Goal: Task Accomplishment & Management: Manage account settings

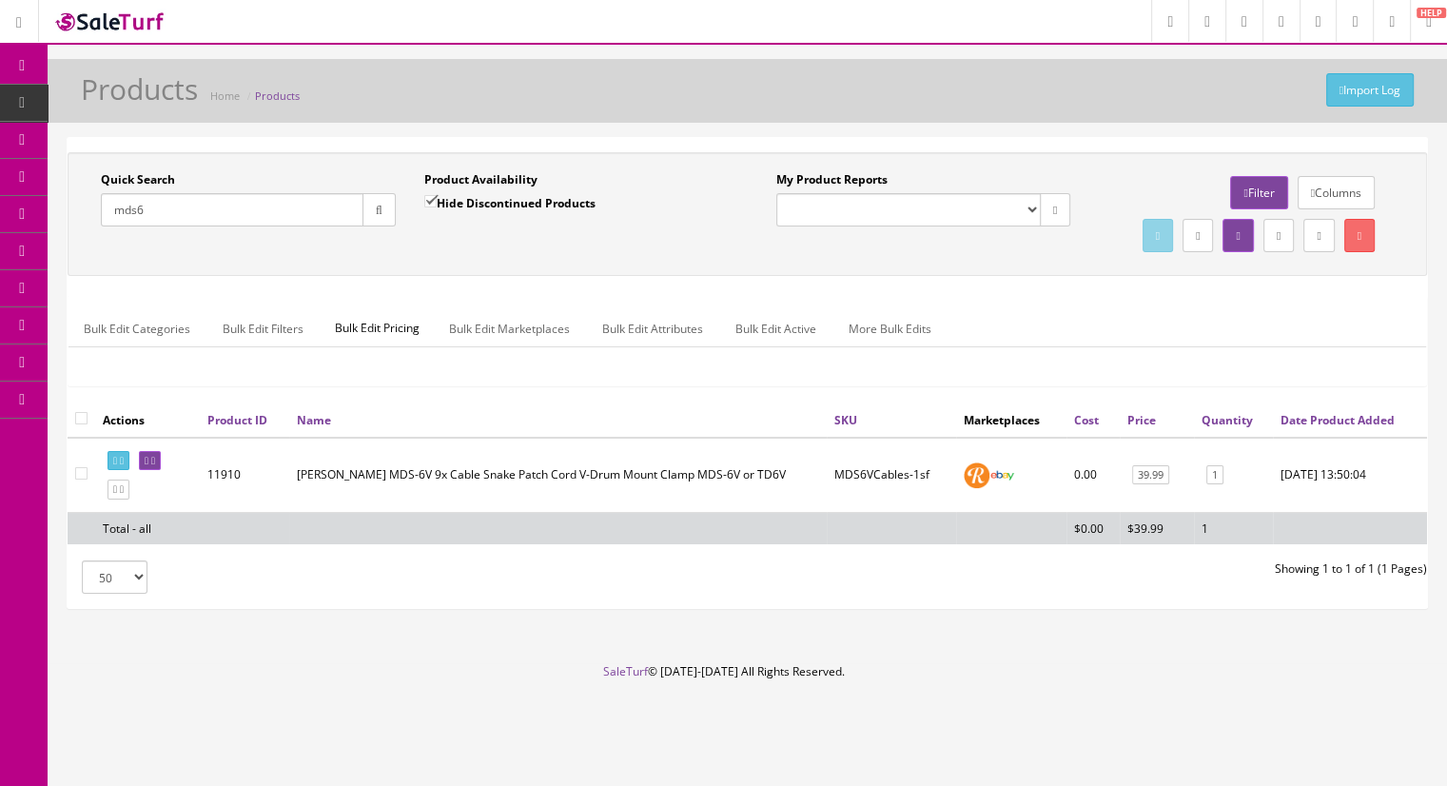
click at [168, 100] on span "Products" at bounding box center [146, 102] width 47 height 16
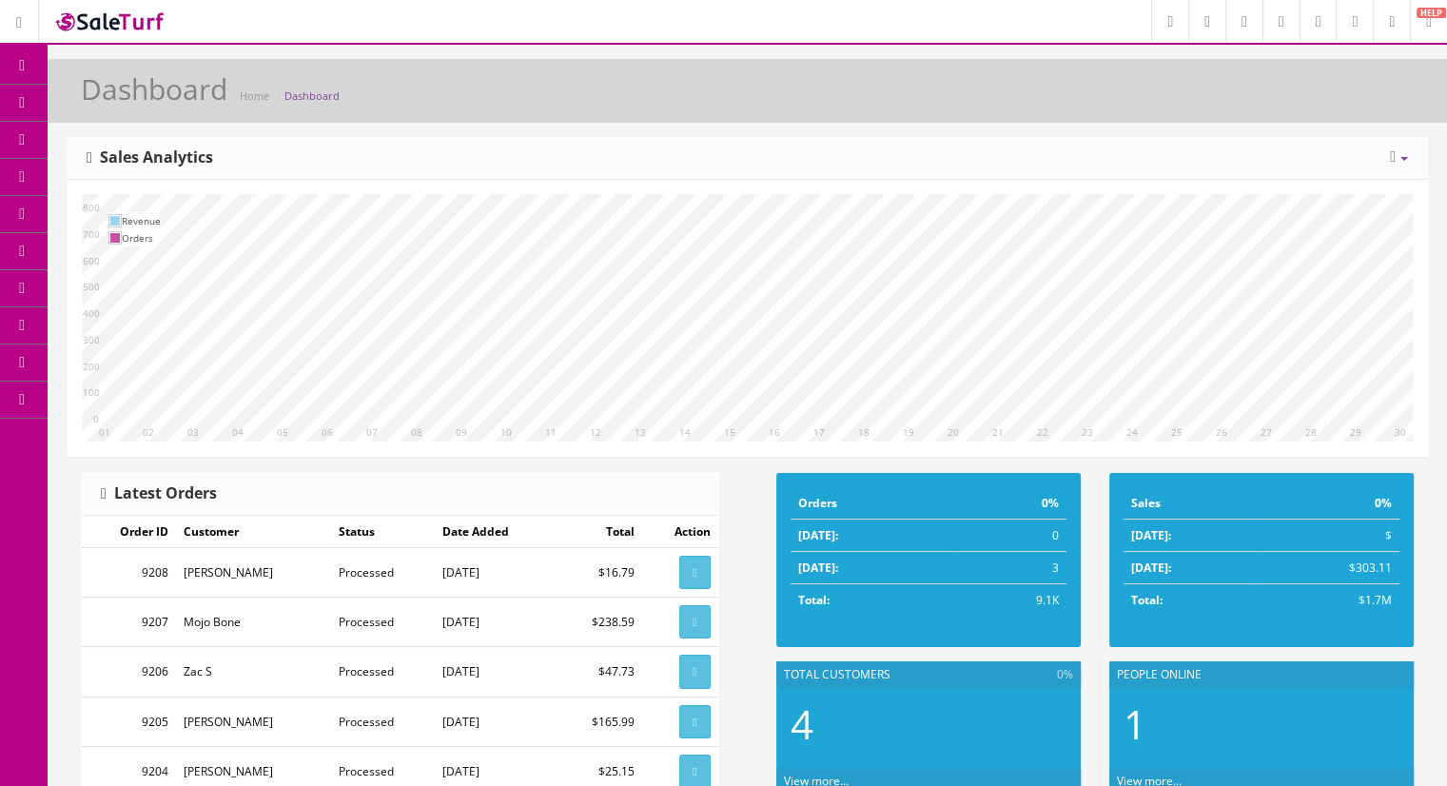
click at [131, 114] on link "Products" at bounding box center [148, 103] width 200 height 37
